Goal: Contribute content: Add original content to the website for others to see

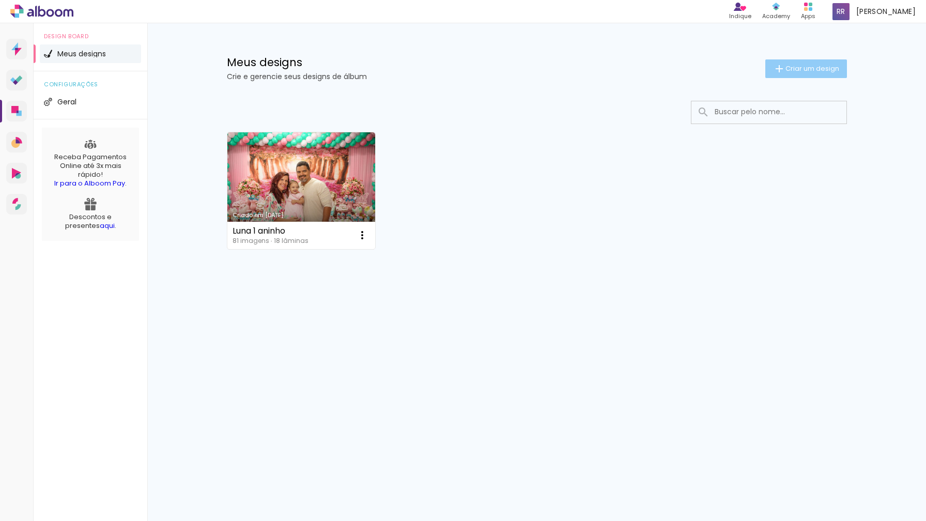
click at [809, 72] on span "Criar um design" at bounding box center [812, 68] width 54 height 7
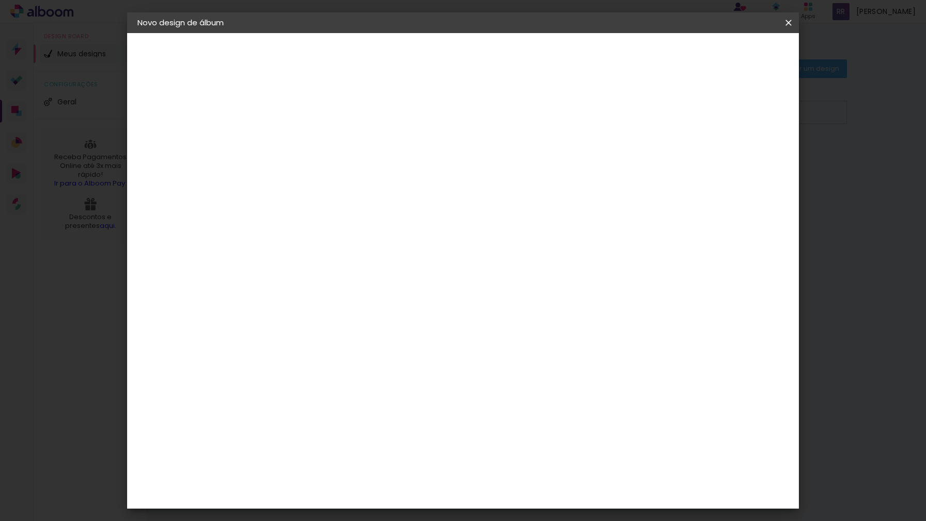
click at [306, 138] on input at bounding box center [306, 139] width 0 height 16
type input "DETE 80 ANOS"
click at [0, 0] on slot "Avançar" at bounding box center [0, 0] width 0 height 0
click at [344, 495] on div "Conceitual Álbuns" at bounding box center [322, 503] width 44 height 17
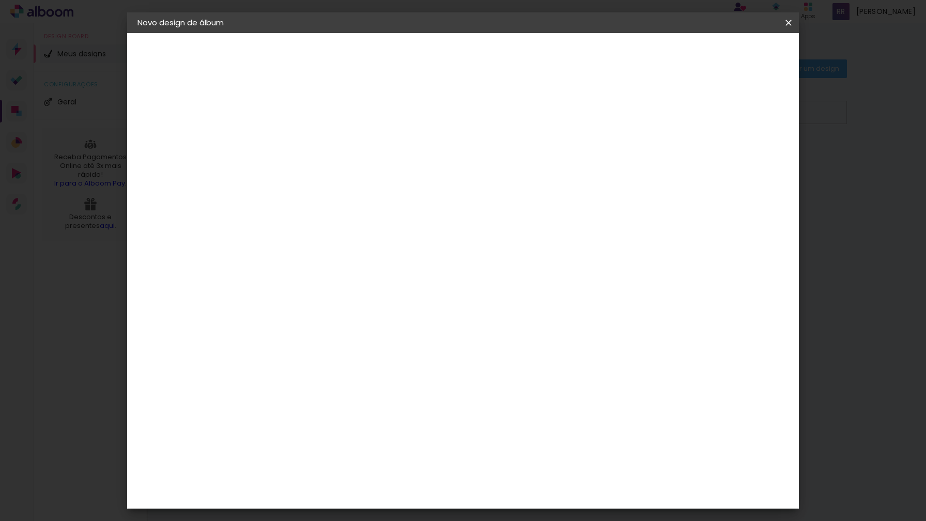
click at [0, 0] on slot "Avançar" at bounding box center [0, 0] width 0 height 0
click at [376, 395] on span "20 × 20" at bounding box center [352, 408] width 48 height 27
click at [0, 0] on slot "Avançar" at bounding box center [0, 0] width 0 height 0
click at [724, 54] on span "Iniciar design" at bounding box center [700, 54] width 47 height 7
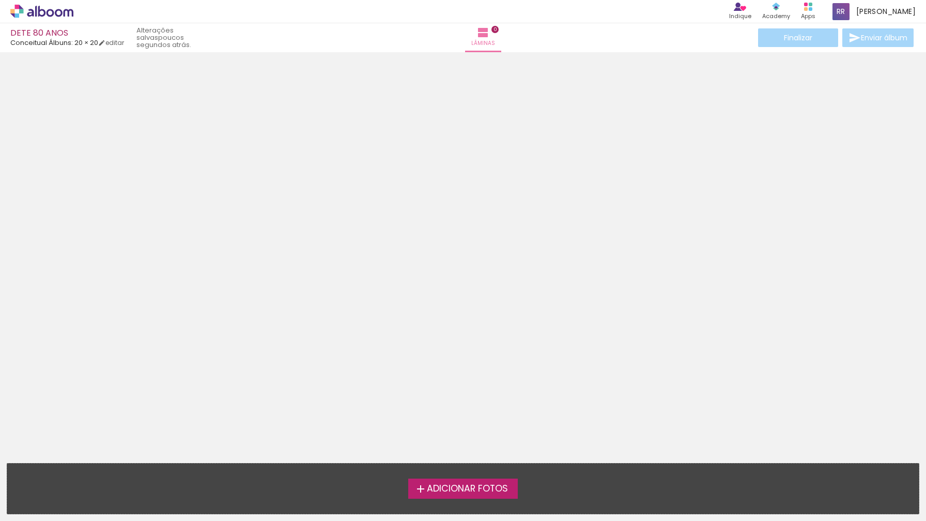
click at [470, 489] on span "Adicionar Fotos" at bounding box center [467, 488] width 81 height 9
click at [0, 0] on input "file" at bounding box center [0, 0] width 0 height 0
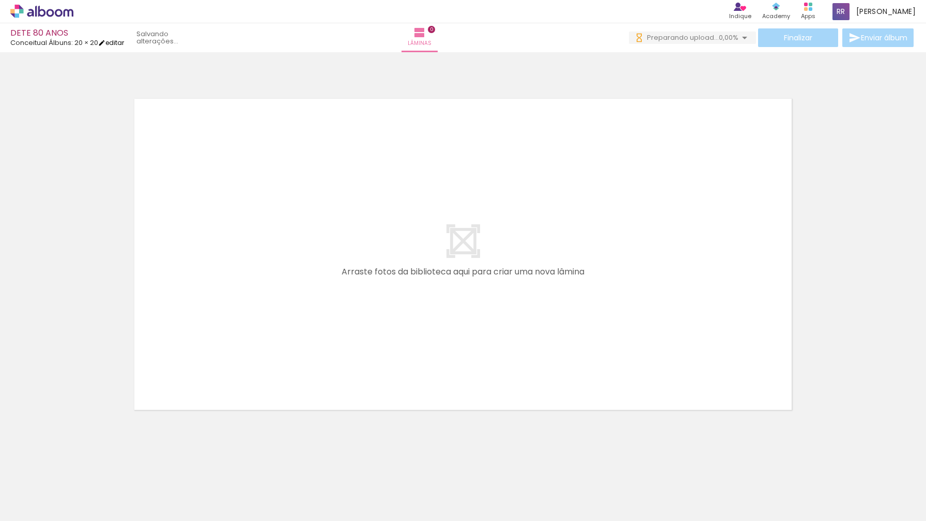
click at [117, 42] on link "editar" at bounding box center [111, 42] width 26 height 9
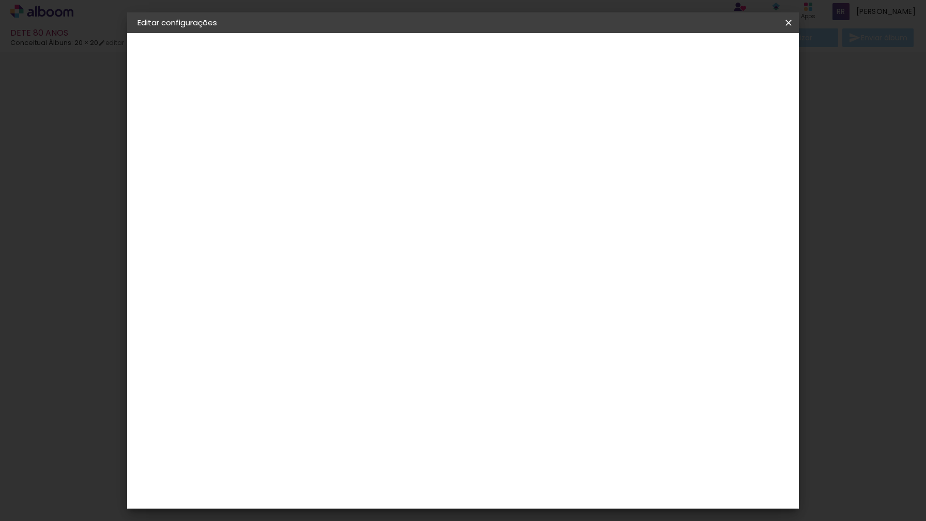
click at [0, 0] on slot "Voltar" at bounding box center [0, 0] width 0 height 0
click at [787, 29] on paper-icon-button at bounding box center [788, 22] width 21 height 19
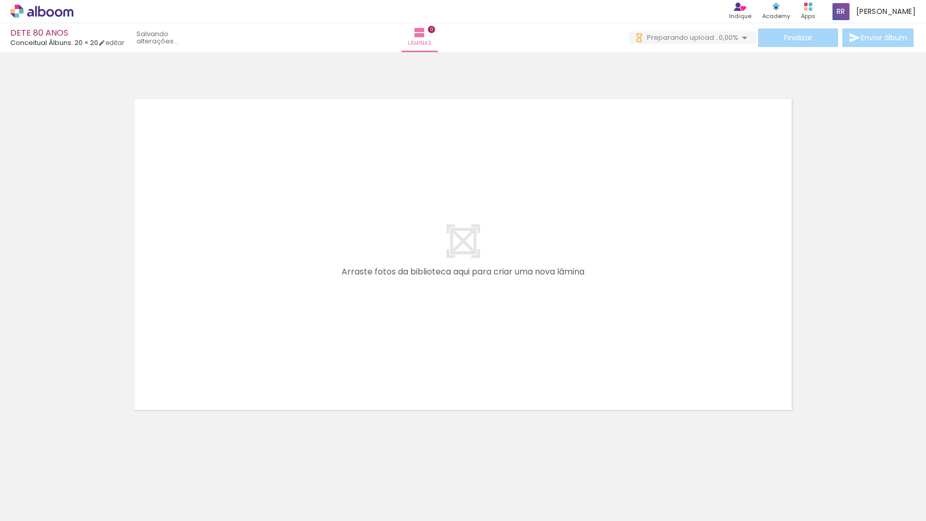
click at [85, 466] on iron-icon at bounding box center [80, 465] width 11 height 11
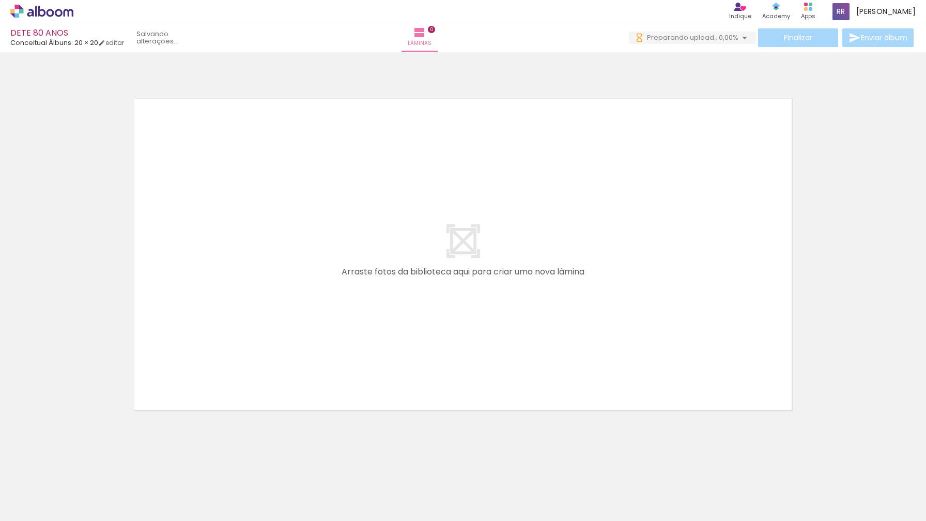
click at [85, 466] on iron-icon at bounding box center [80, 465] width 11 height 11
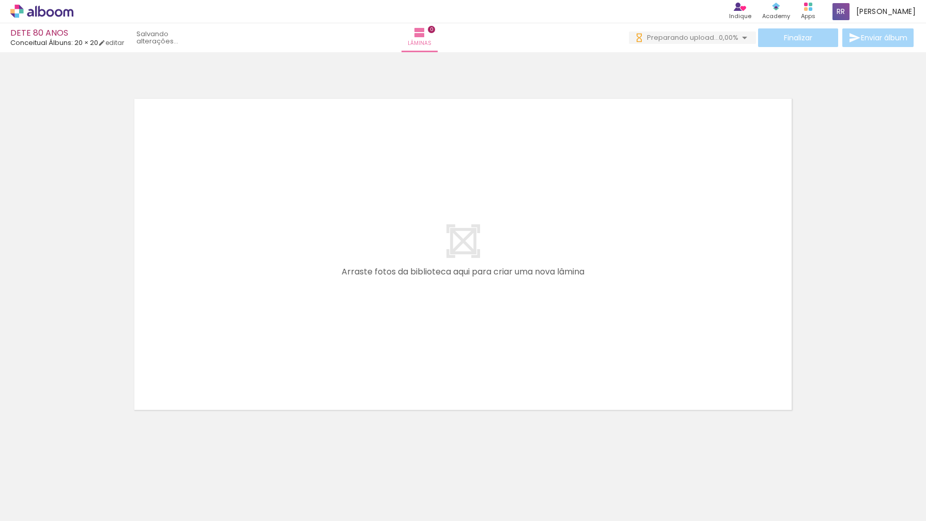
click at [85, 466] on iron-icon at bounding box center [80, 465] width 11 height 11
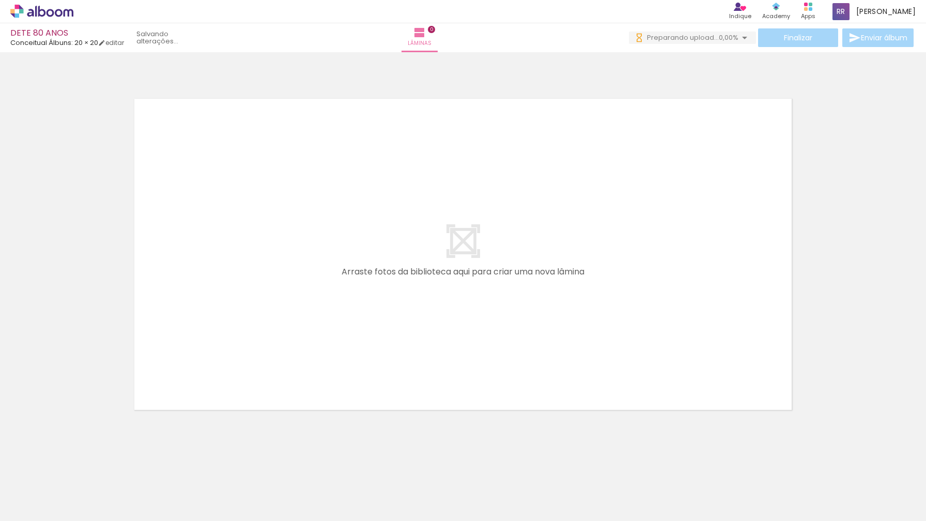
click at [85, 466] on iron-icon at bounding box center [80, 465] width 11 height 11
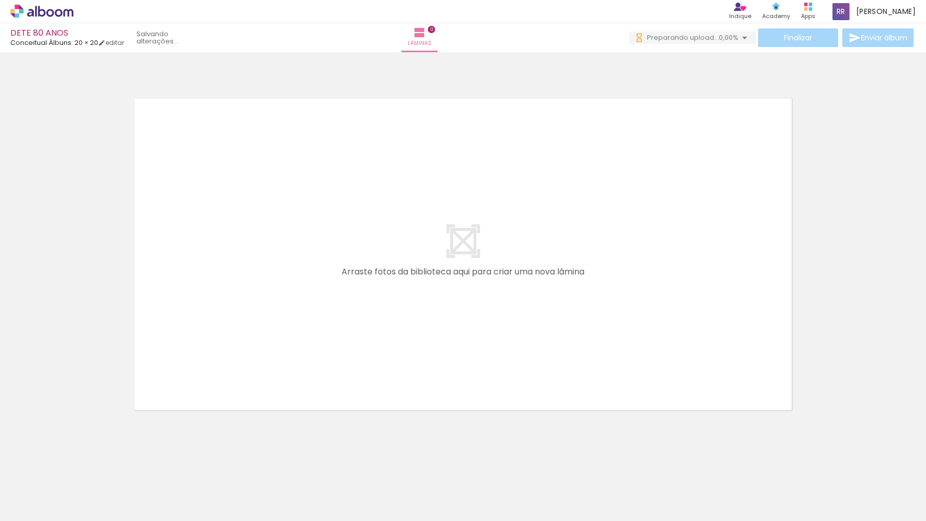
click at [85, 466] on iron-icon at bounding box center [80, 465] width 11 height 11
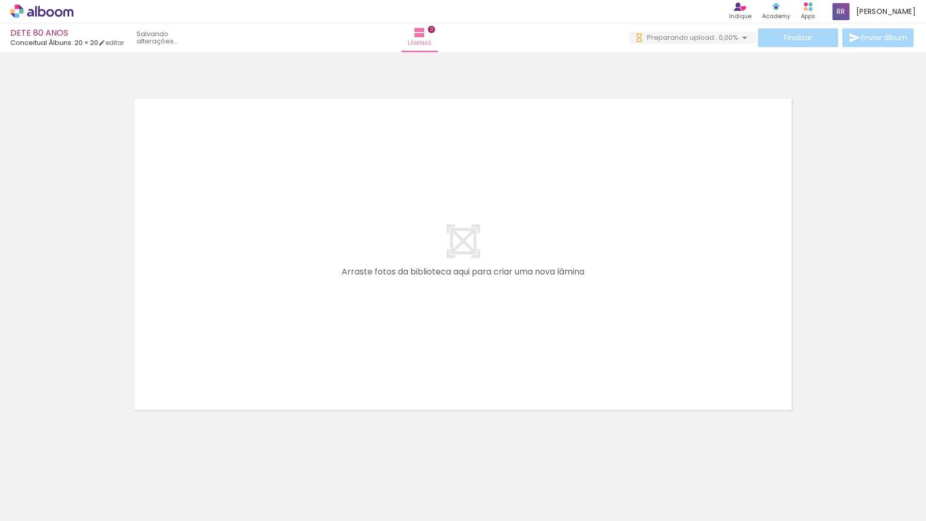
click at [85, 466] on iron-icon at bounding box center [80, 465] width 11 height 11
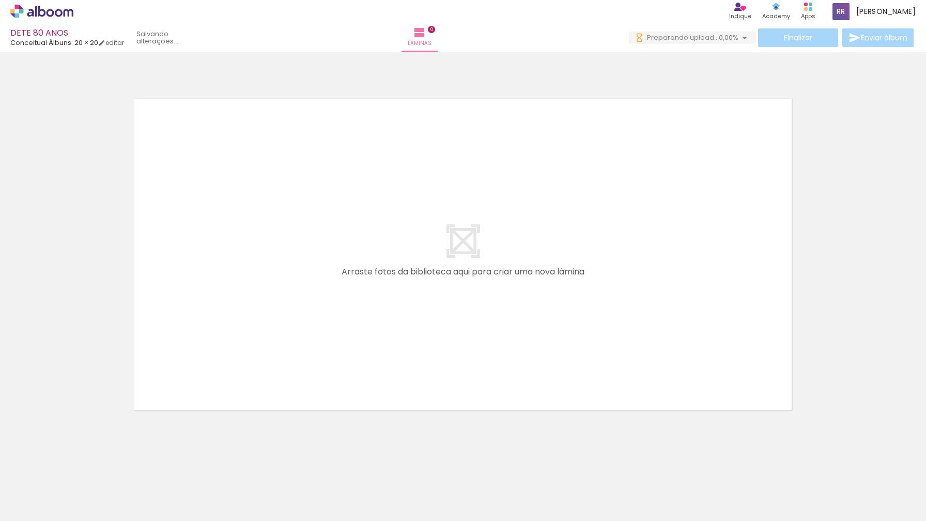
click at [85, 466] on iron-icon at bounding box center [80, 465] width 11 height 11
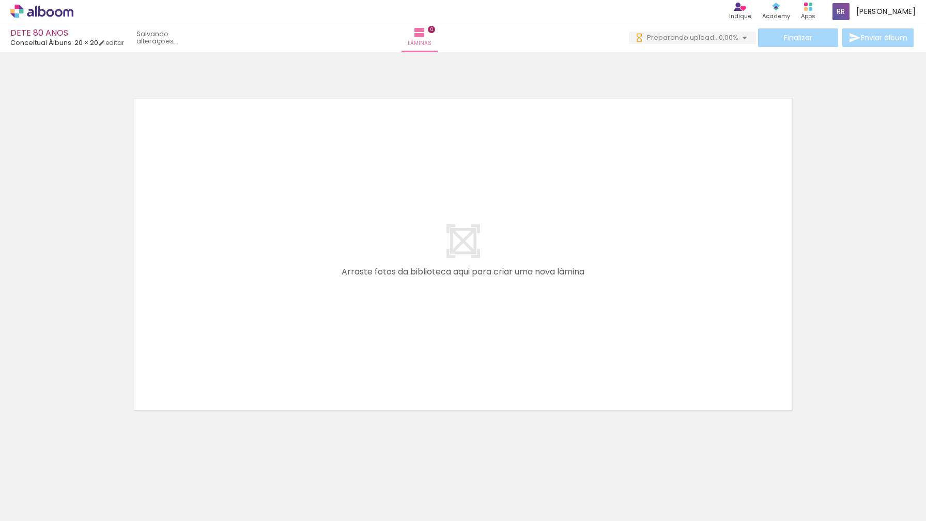
click at [85, 466] on iron-icon at bounding box center [80, 465] width 11 height 11
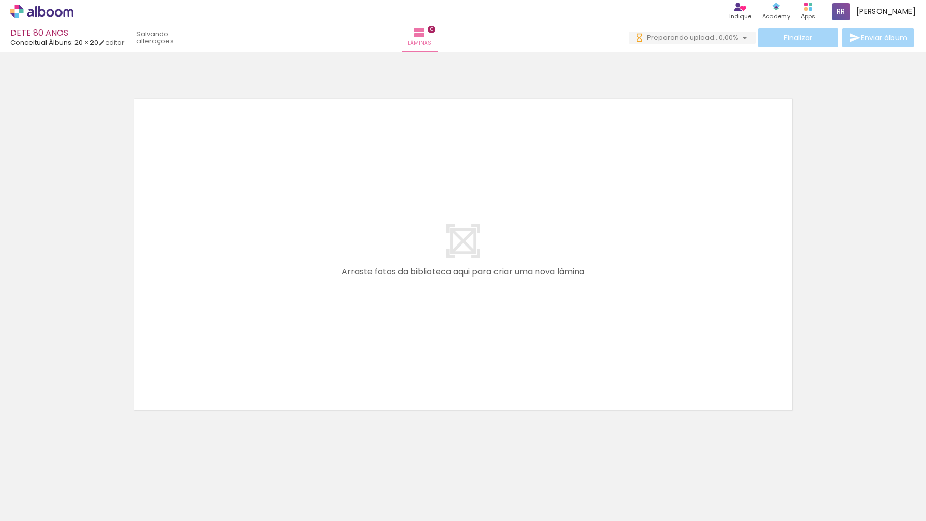
click at [85, 466] on iron-icon at bounding box center [80, 465] width 11 height 11
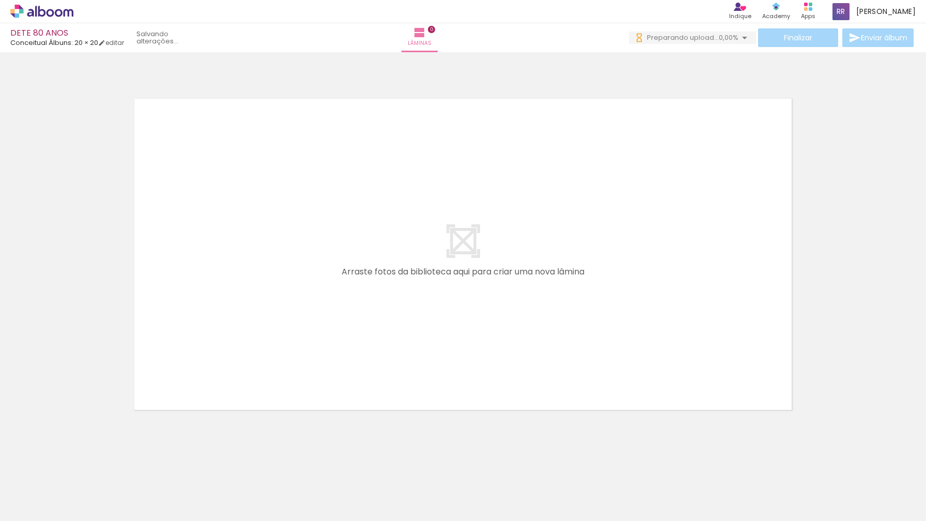
click at [85, 466] on iron-icon at bounding box center [80, 465] width 11 height 11
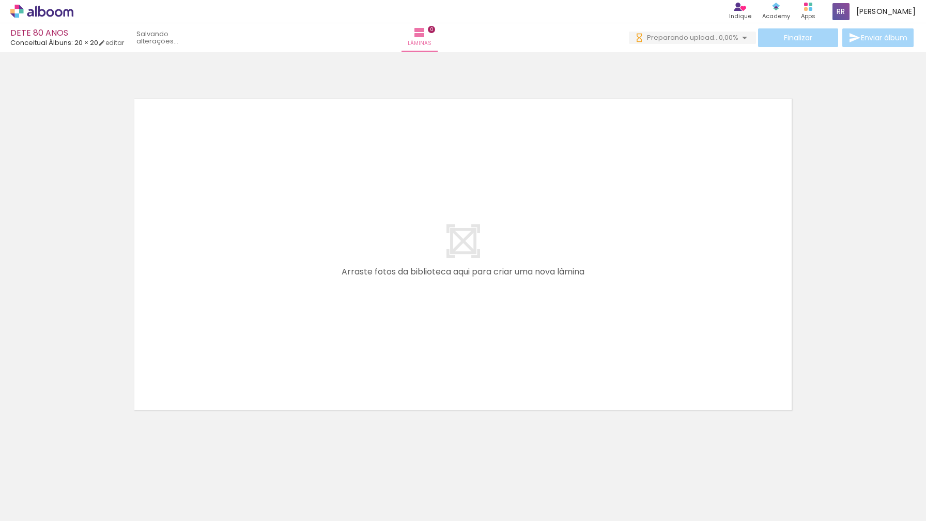
click at [85, 466] on iron-icon at bounding box center [80, 465] width 11 height 11
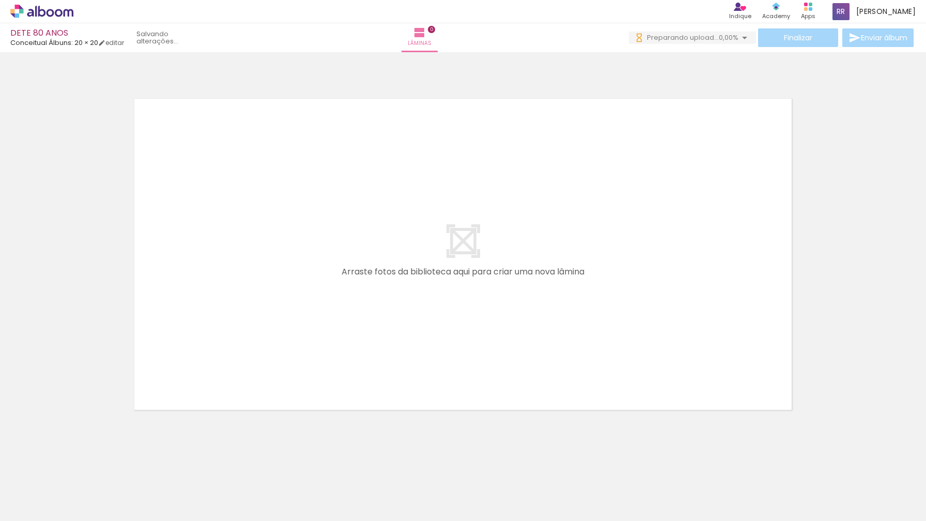
click at [85, 466] on iron-icon at bounding box center [80, 465] width 11 height 11
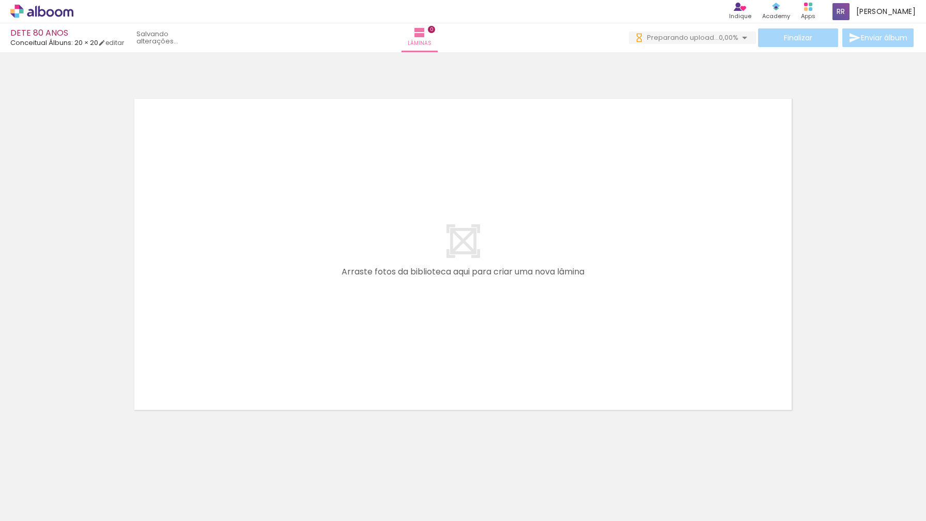
click at [85, 466] on iron-horizontal-list at bounding box center [74, 488] width 21 height 65
click at [85, 466] on iron-icon at bounding box center [80, 465] width 11 height 11
click at [82, 465] on iron-icon at bounding box center [80, 465] width 11 height 11
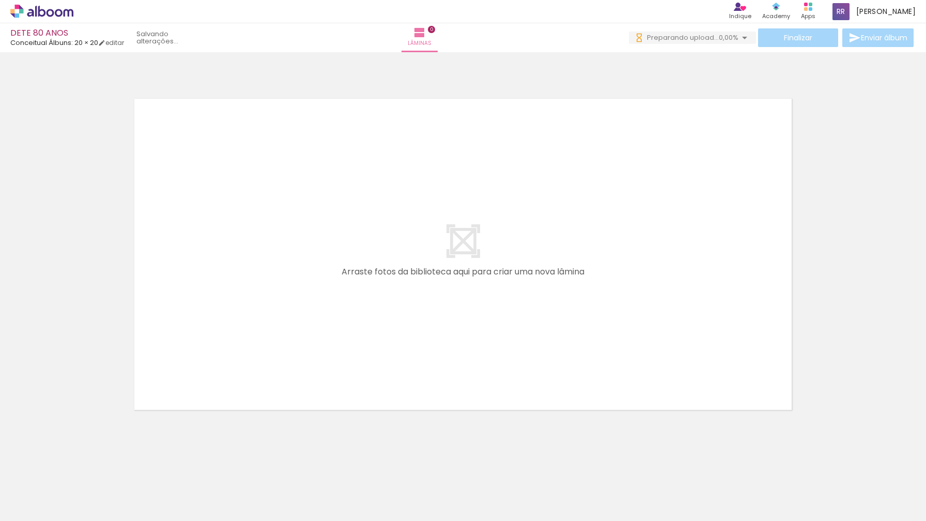
click at [82, 465] on iron-icon at bounding box center [80, 465] width 11 height 11
click at [82, 470] on iron-image at bounding box center [103, 486] width 49 height 33
click at [0, 0] on iron-icon at bounding box center [0, 0] width 0 height 0
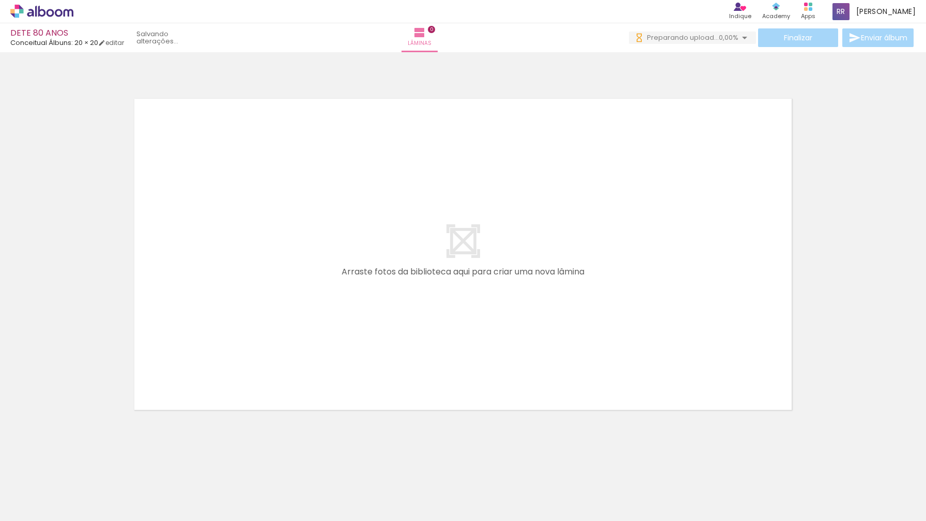
click at [82, 465] on iron-horizontal-list at bounding box center [74, 488] width 21 height 65
click at [82, 465] on iron-icon at bounding box center [80, 465] width 11 height 11
click at [82, 465] on iron-horizontal-list at bounding box center [74, 488] width 21 height 65
click at [82, 465] on iron-icon at bounding box center [80, 465] width 11 height 11
click at [85, 466] on iron-icon at bounding box center [80, 465] width 11 height 11
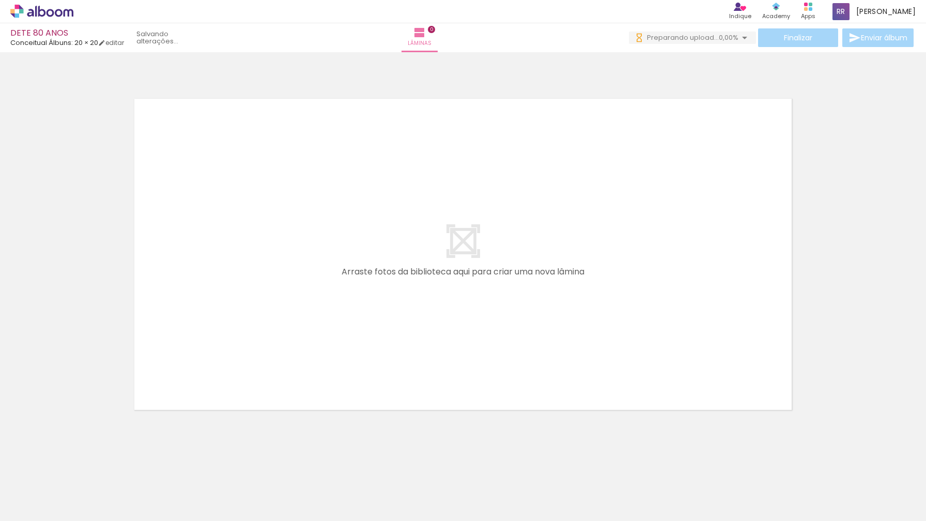
click at [85, 466] on iron-icon at bounding box center [80, 465] width 11 height 11
click at [85, 466] on iron-horizontal-list at bounding box center [74, 488] width 21 height 65
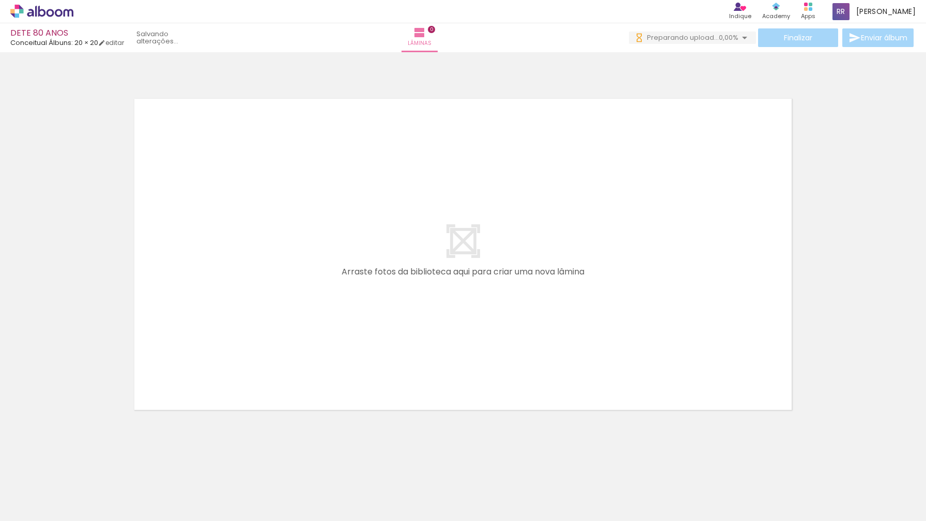
click at [85, 466] on iron-icon at bounding box center [80, 465] width 11 height 11
click at [85, 466] on iron-horizontal-list at bounding box center [74, 488] width 21 height 65
click at [85, 466] on iron-icon at bounding box center [80, 465] width 11 height 11
click at [85, 466] on iron-horizontal-list at bounding box center [74, 488] width 21 height 65
click at [85, 466] on iron-icon at bounding box center [80, 465] width 11 height 11
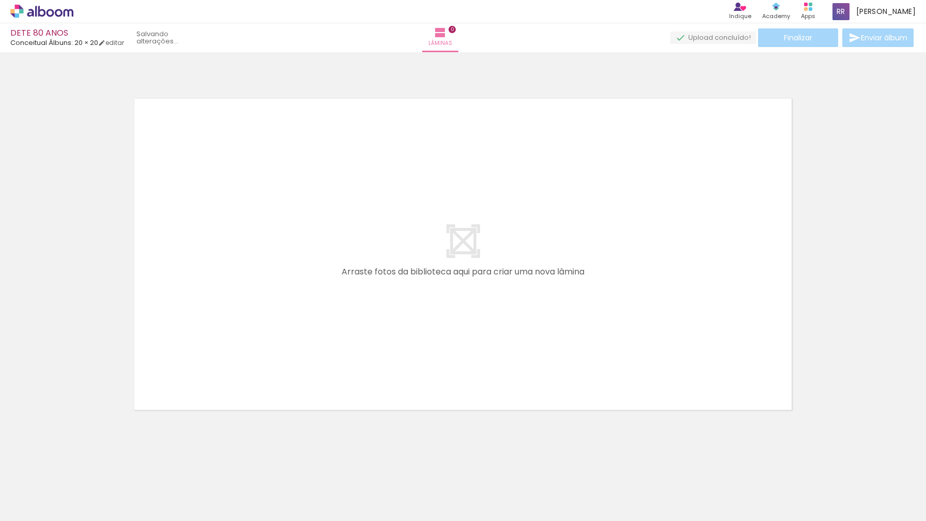
click at [85, 466] on iron-horizontal-list at bounding box center [74, 488] width 21 height 65
click at [85, 466] on iron-icon at bounding box center [80, 465] width 11 height 11
click at [85, 466] on iron-horizontal-list at bounding box center [74, 488] width 21 height 65
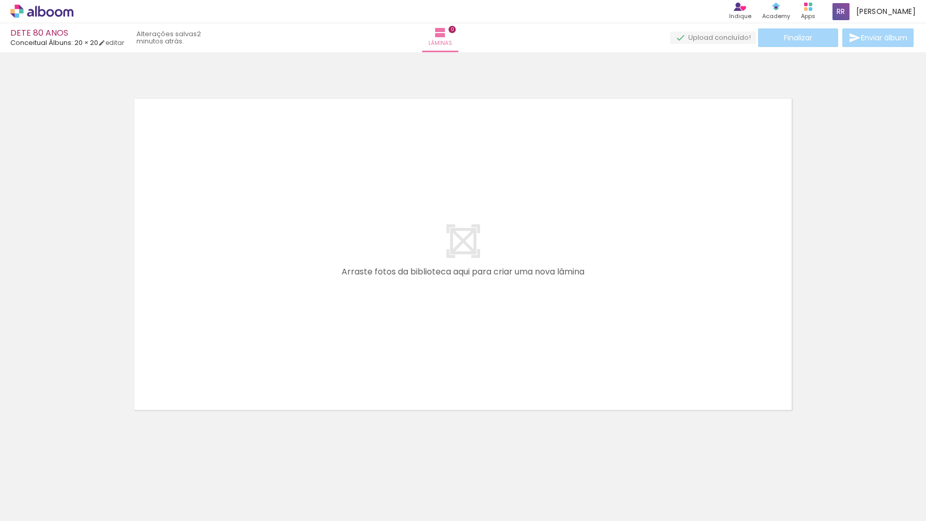
click at [85, 466] on iron-icon at bounding box center [80, 465] width 11 height 11
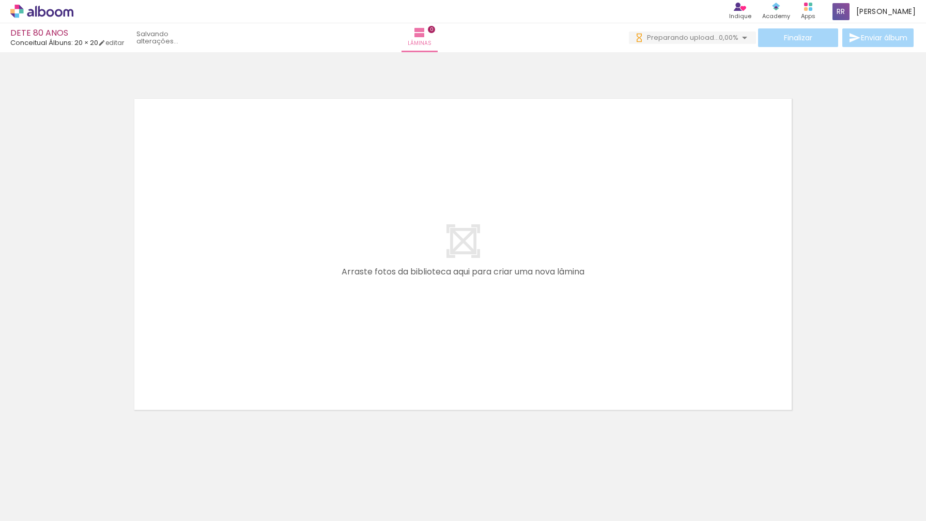
click at [85, 466] on iron-icon at bounding box center [80, 465] width 11 height 11
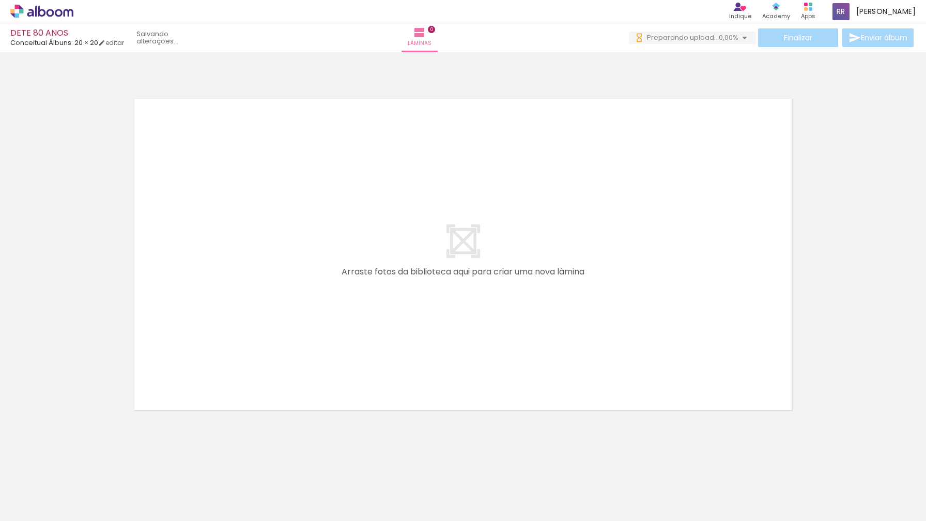
click at [85, 466] on iron-icon at bounding box center [80, 465] width 11 height 11
click at [85, 466] on iron-horizontal-list at bounding box center [74, 488] width 21 height 65
click at [85, 466] on iron-icon at bounding box center [80, 465] width 11 height 11
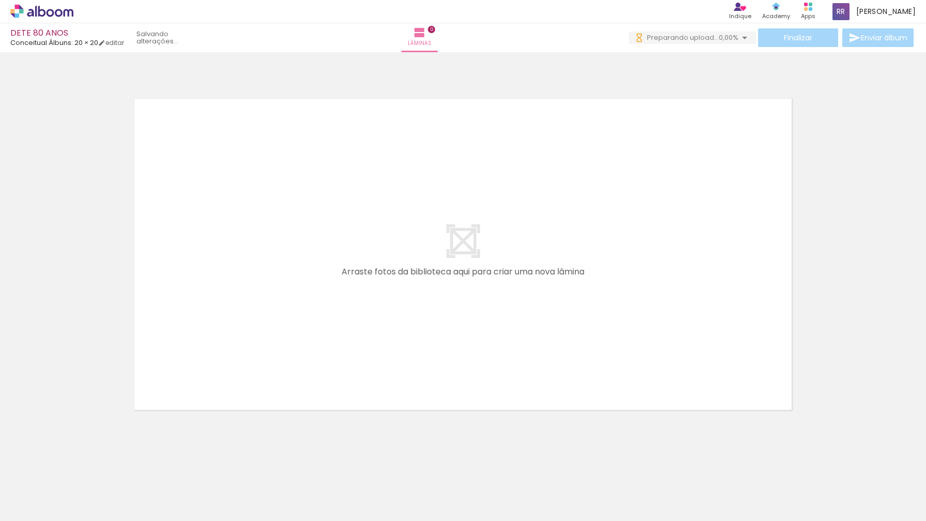
click at [85, 466] on iron-horizontal-list at bounding box center [74, 488] width 21 height 65
click at [85, 466] on iron-icon at bounding box center [80, 465] width 11 height 11
click at [85, 466] on iron-horizontal-list at bounding box center [74, 488] width 21 height 65
click at [85, 466] on iron-icon at bounding box center [80, 465] width 11 height 11
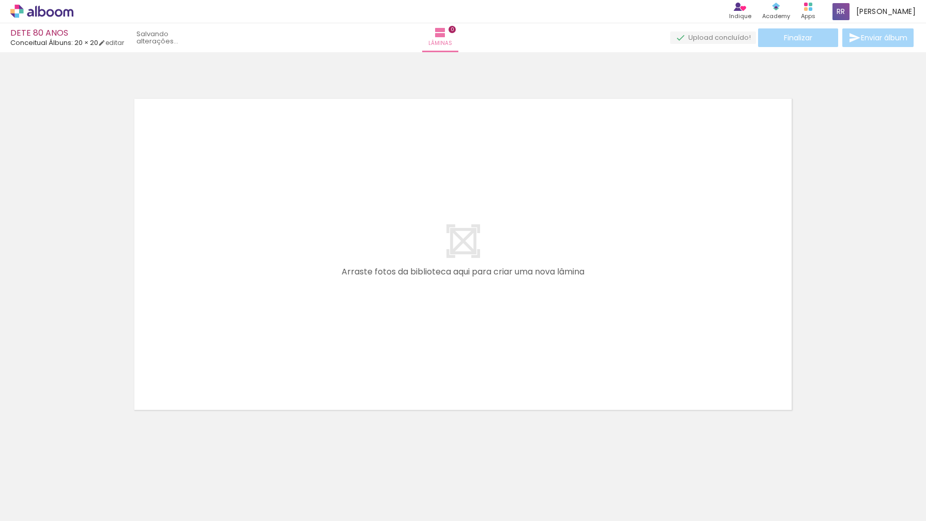
click at [85, 466] on iron-icon at bounding box center [80, 465] width 11 height 11
click at [85, 466] on iron-horizontal-list at bounding box center [74, 488] width 21 height 65
click at [85, 466] on iron-icon at bounding box center [80, 465] width 11 height 11
click at [85, 466] on iron-horizontal-list at bounding box center [74, 488] width 21 height 65
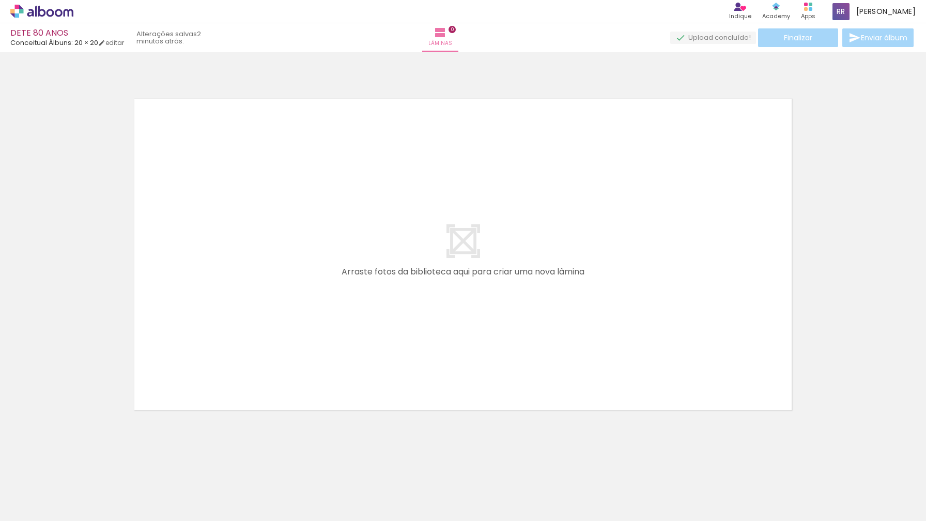
click at [85, 466] on iron-icon at bounding box center [80, 465] width 11 height 11
click at [85, 466] on iron-horizontal-list at bounding box center [74, 488] width 21 height 65
click at [85, 466] on iron-icon at bounding box center [80, 465] width 11 height 11
click at [85, 466] on iron-horizontal-list at bounding box center [74, 488] width 21 height 65
click at [85, 466] on iron-icon at bounding box center [80, 465] width 11 height 11
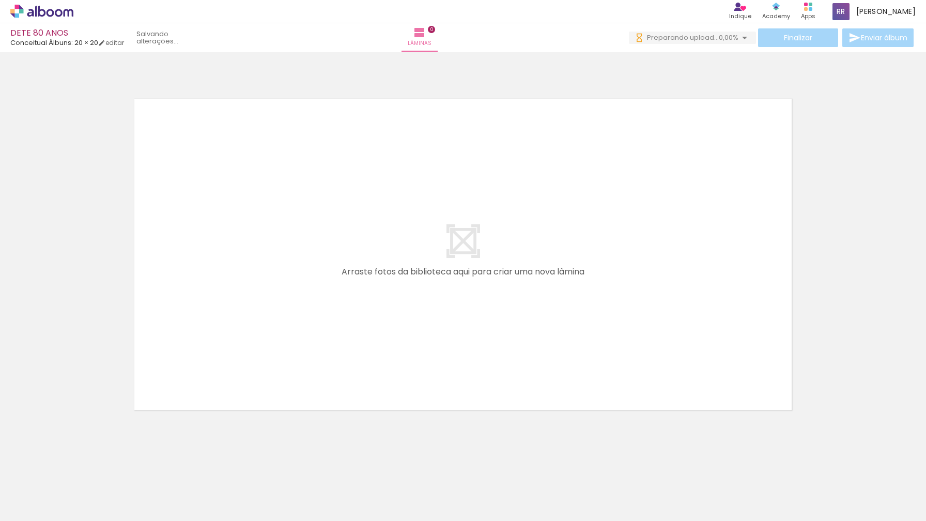
click at [85, 466] on iron-horizontal-list at bounding box center [74, 488] width 21 height 65
click at [85, 466] on iron-icon at bounding box center [80, 465] width 11 height 11
click at [85, 466] on iron-horizontal-list at bounding box center [74, 488] width 21 height 65
click at [85, 466] on iron-icon at bounding box center [80, 465] width 11 height 11
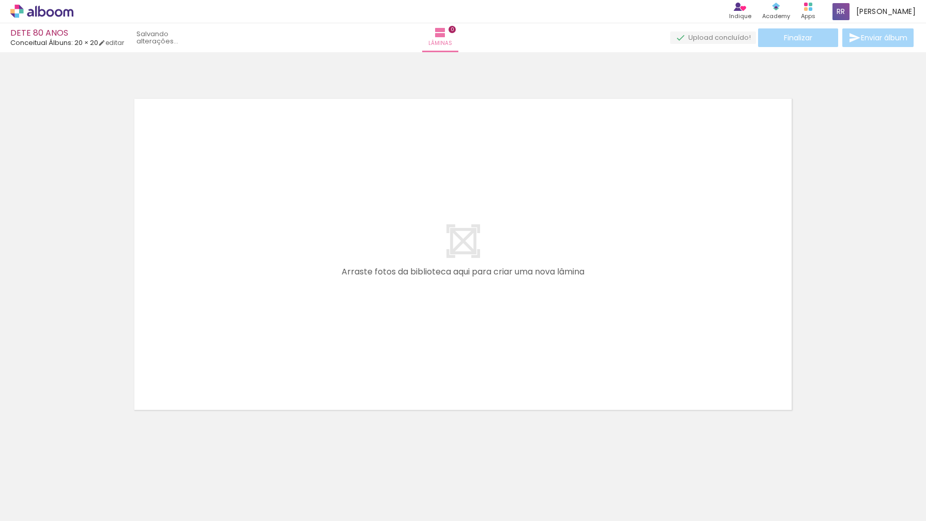
click at [85, 466] on iron-icon at bounding box center [80, 465] width 11 height 11
click at [85, 466] on iron-horizontal-list at bounding box center [74, 488] width 21 height 65
click at [85, 466] on iron-icon at bounding box center [80, 465] width 11 height 11
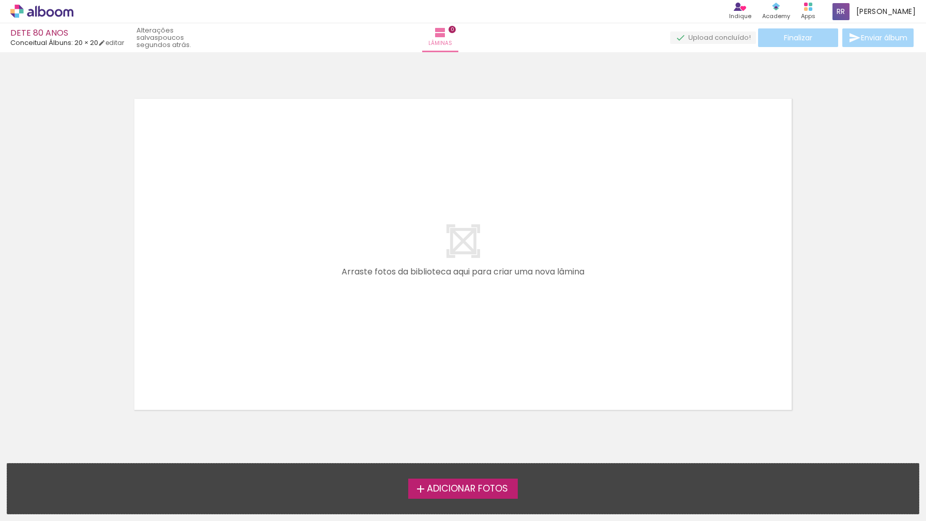
click at [444, 492] on span "Adicionar Fotos" at bounding box center [467, 488] width 81 height 9
click at [0, 0] on input "file" at bounding box center [0, 0] width 0 height 0
